Goal: Information Seeking & Learning: Learn about a topic

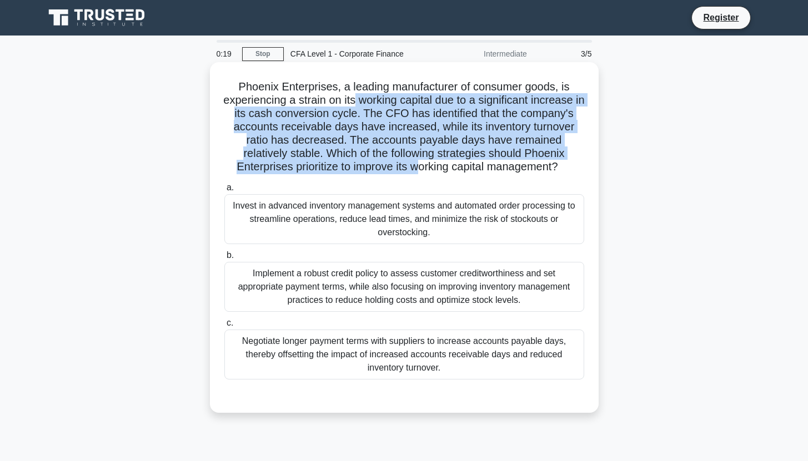
drag, startPoint x: 370, startPoint y: 131, endPoint x: 386, endPoint y: 164, distance: 36.8
click at [386, 164] on h5 "Phoenix Enterprises, a leading manufacturer of consumer goods, is experiencing …" at bounding box center [404, 127] width 362 height 94
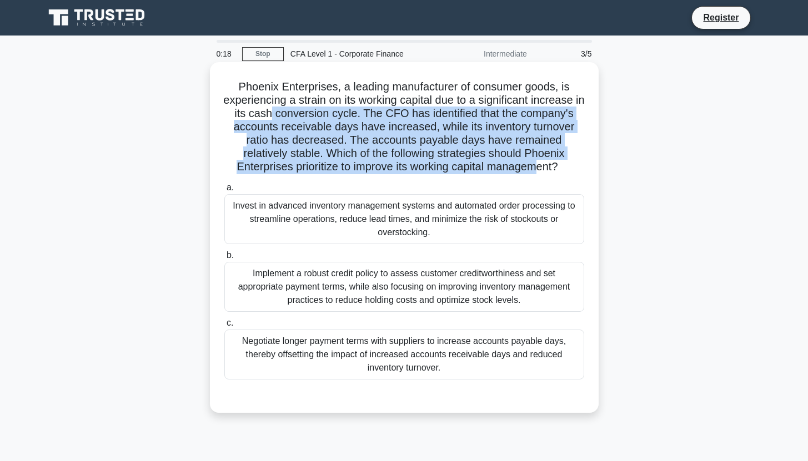
drag, startPoint x: 509, startPoint y: 168, endPoint x: 281, endPoint y: 118, distance: 233.1
click at [281, 118] on h5 "Phoenix Enterprises, a leading manufacturer of consumer goods, is experiencing …" at bounding box center [404, 127] width 362 height 94
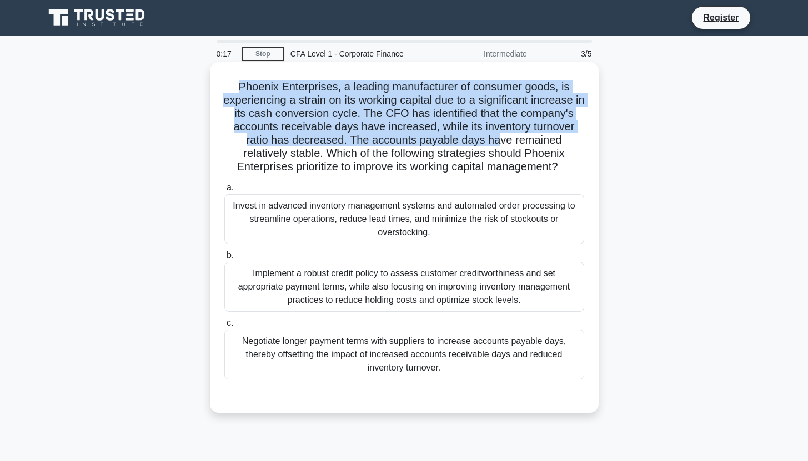
drag, startPoint x: 237, startPoint y: 86, endPoint x: 474, endPoint y: 145, distance: 244.6
click at [474, 145] on h5 "Phoenix Enterprises, a leading manufacturer of consumer goods, is experiencing …" at bounding box center [404, 127] width 362 height 94
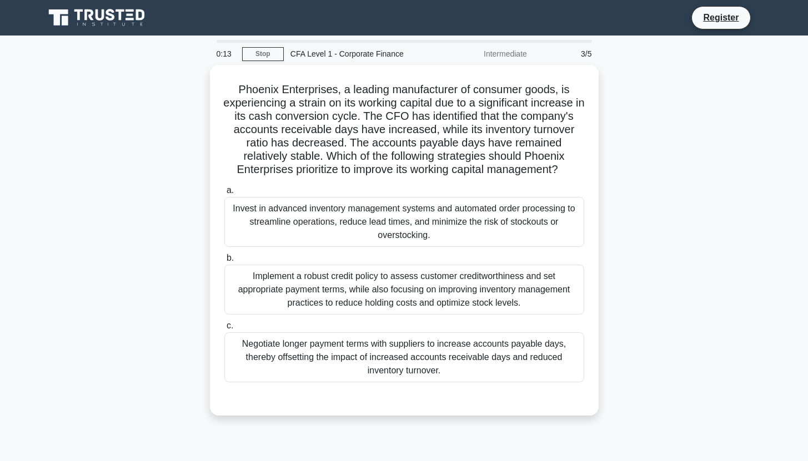
click at [99, 18] on icon at bounding box center [97, 17] width 107 height 21
